Goal: Information Seeking & Learning: Learn about a topic

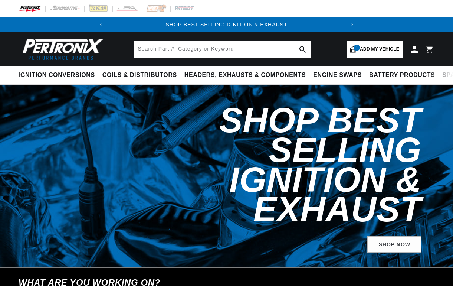
select select "1966"
select select "Chevrolet"
select select "Corvair"
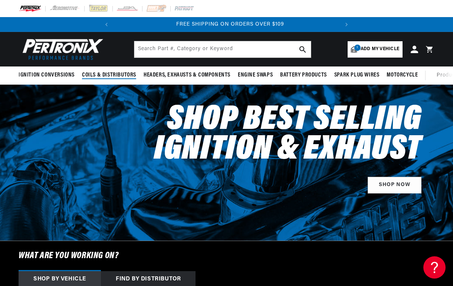
scroll to position [0, 225]
click at [374, 50] on span "Add my vehicle" at bounding box center [379, 49] width 39 height 7
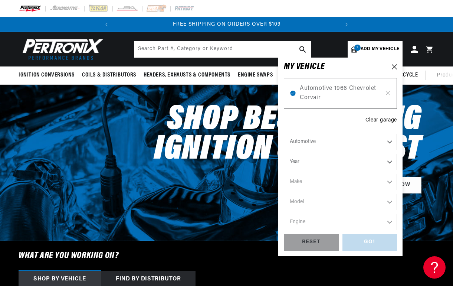
click at [374, 50] on span "Add my vehicle" at bounding box center [379, 49] width 39 height 7
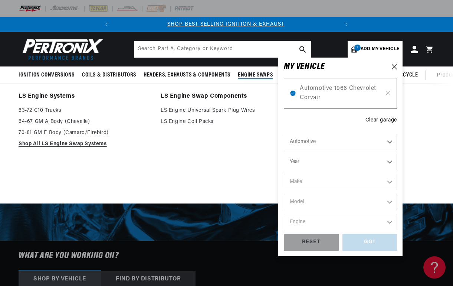
scroll to position [0, 0]
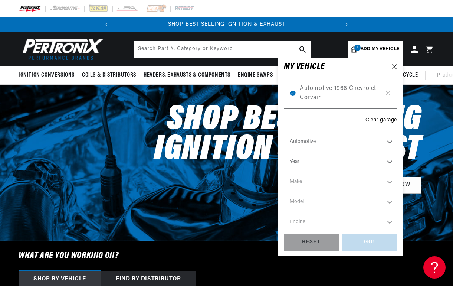
click at [136, 22] on p "SHOP BEST SELLING IGNITION & EXHAUST" at bounding box center [226, 24] width 225 height 8
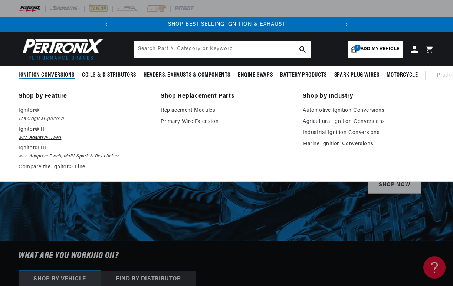
click at [28, 128] on p "Ignitor© II" at bounding box center [85, 129] width 132 height 9
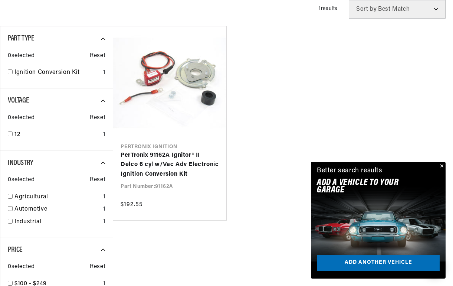
scroll to position [0, 225]
click at [441, 165] on button "Close" at bounding box center [441, 166] width 9 height 9
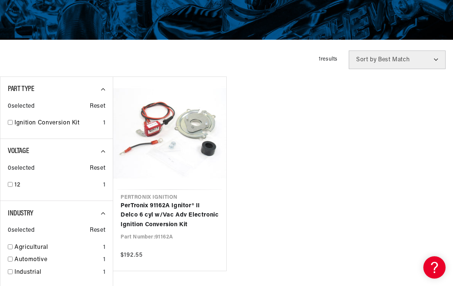
scroll to position [0, 0]
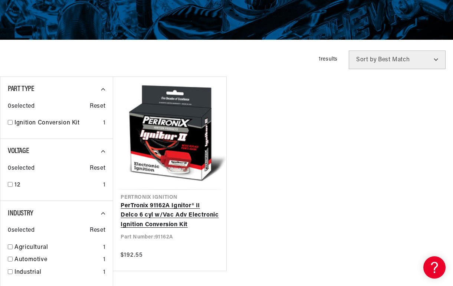
click at [179, 217] on link "PerTronix 91162A Ignitor® II Delco 6 cyl w/Vac Adv Electronic Ignition Conversi…" at bounding box center [170, 215] width 98 height 29
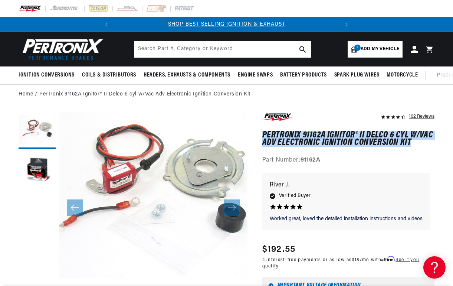
drag, startPoint x: 413, startPoint y: 142, endPoint x: 261, endPoint y: 136, distance: 152.5
copy h1 "PerTronix 91162A Ignitor® II Delco 6 cyl w/Vac Adv Electronic Ignition Conversi…"
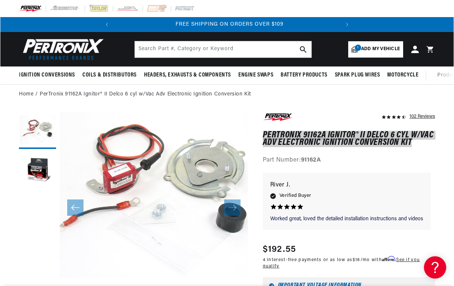
scroll to position [0, 225]
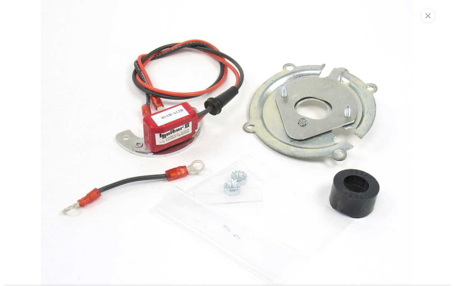
scroll to position [0, 0]
click at [430, 15] on icon "Close" at bounding box center [427, 16] width 5 height 6
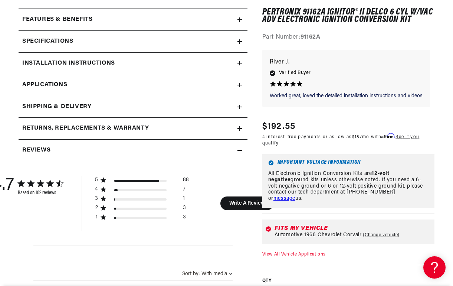
click at [102, 129] on h2 "Returns, Replacements & Warranty" at bounding box center [85, 128] width 126 height 10
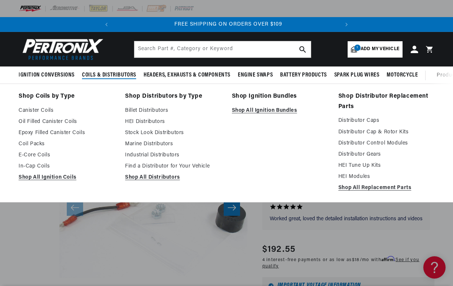
scroll to position [0, 225]
click at [72, 133] on link "Epoxy Filled Canister Coils" at bounding box center [67, 132] width 96 height 9
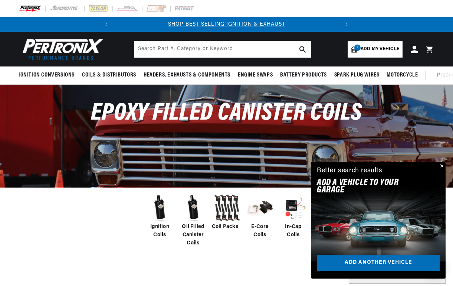
click at [163, 211] on img at bounding box center [160, 208] width 30 height 30
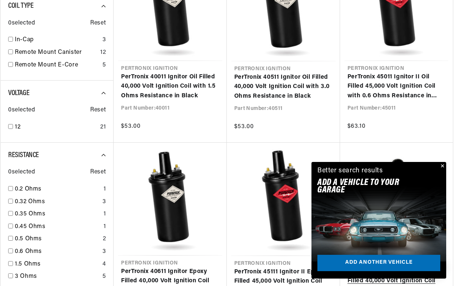
scroll to position [379, 0]
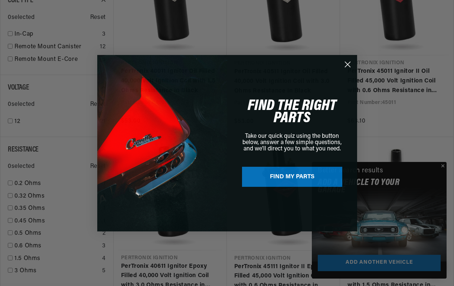
click at [443, 167] on div "Close dialog FIND THE RIGHT PARTS Take our quick quiz using the button below, a…" at bounding box center [227, 143] width 454 height 286
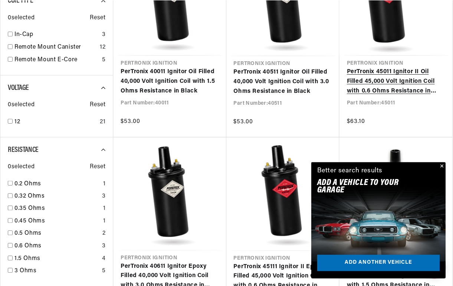
scroll to position [0, 225]
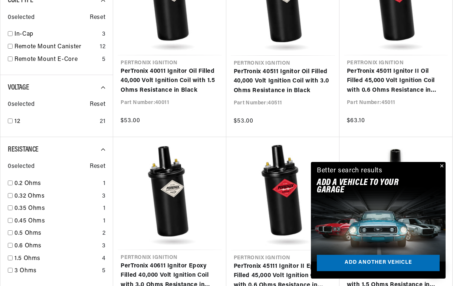
click at [443, 165] on button "Close" at bounding box center [441, 166] width 9 height 9
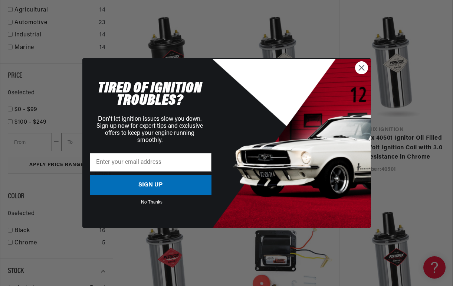
scroll to position [761, 0]
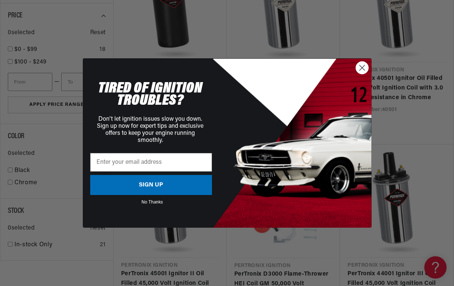
click at [359, 66] on circle "Close dialog" at bounding box center [361, 68] width 12 height 12
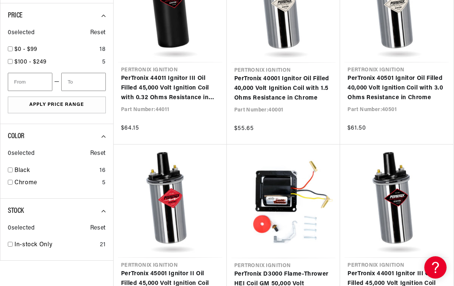
click at [359, 66] on div "Close dialog TIRED OF IGNITION TROUBLES? Don't let ignition issues slow you dow…" at bounding box center [226, 142] width 303 height 169
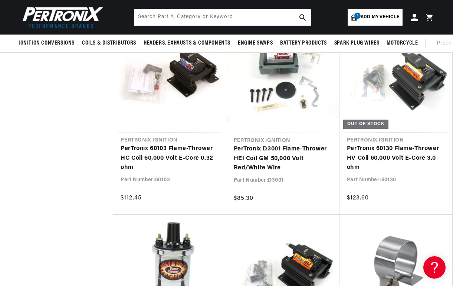
scroll to position [0, 225]
